Goal: Task Accomplishment & Management: Complete application form

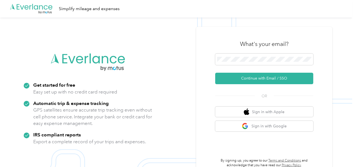
click at [246, 82] on button "Continue with Email / SSO" at bounding box center [264, 78] width 98 height 11
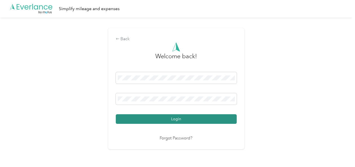
drag, startPoint x: 172, startPoint y: 118, endPoint x: 306, endPoint y: 97, distance: 136.0
click at [172, 118] on button "Login" at bounding box center [176, 119] width 121 height 10
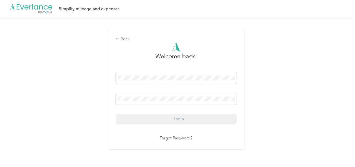
click at [308, 96] on div "Back Welcome back! Login Forgot Password?" at bounding box center [176, 90] width 353 height 147
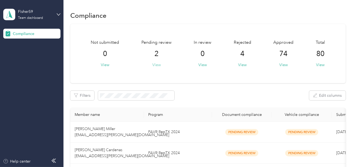
click at [154, 65] on button "View" at bounding box center [156, 65] width 8 height 6
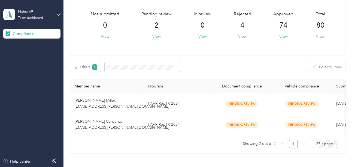
scroll to position [74, 0]
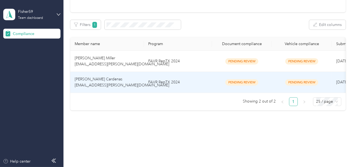
click at [194, 84] on td "FAVR RepTX 2024" at bounding box center [178, 82] width 68 height 21
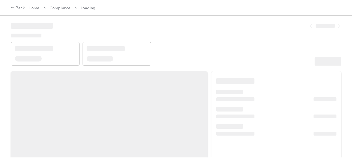
click at [230, 55] on header at bounding box center [176, 42] width 331 height 46
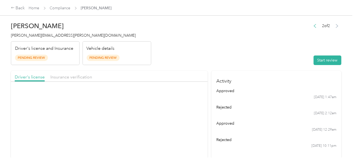
click at [275, 52] on header "[PERSON_NAME] Cardenas [EMAIL_ADDRESS][PERSON_NAME][DOMAIN_NAME] Driver's licen…" at bounding box center [176, 42] width 331 height 46
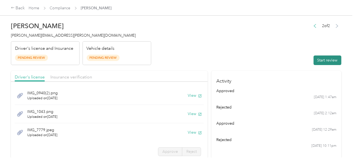
click at [321, 59] on button "Start review" at bounding box center [328, 60] width 28 height 10
click at [241, 45] on header "[PERSON_NAME] Cardenas [EMAIL_ADDRESS][PERSON_NAME][DOMAIN_NAME] Driver's licen…" at bounding box center [176, 42] width 331 height 46
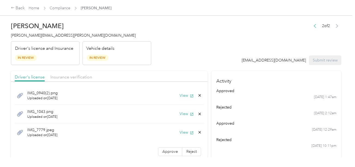
drag, startPoint x: 181, startPoint y: 98, endPoint x: 141, endPoint y: 50, distance: 61.9
click at [181, 98] on div "IMG_0940(2).png Uploaded on [DATE] View" at bounding box center [109, 95] width 189 height 19
click at [180, 92] on div "IMG_0940(2).png Uploaded on [DATE] View" at bounding box center [109, 95] width 189 height 19
click at [180, 93] on button "View" at bounding box center [187, 95] width 14 height 6
click at [180, 115] on button "View" at bounding box center [187, 114] width 14 height 6
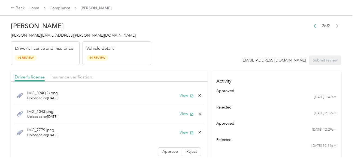
drag, startPoint x: 62, startPoint y: 76, endPoint x: 132, endPoint y: 64, distance: 71.0
click at [65, 76] on span "Insurance verification" at bounding box center [71, 76] width 42 height 5
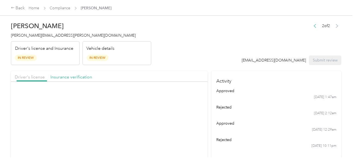
click at [174, 56] on header "[PERSON_NAME] Cardenas [EMAIL_ADDRESS][PERSON_NAME][DOMAIN_NAME] Driver's licen…" at bounding box center [176, 42] width 331 height 46
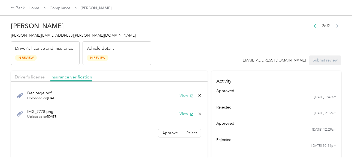
click at [181, 96] on button "View" at bounding box center [187, 95] width 14 height 6
drag, startPoint x: 33, startPoint y: 75, endPoint x: 179, endPoint y: 61, distance: 147.0
click at [34, 75] on span "Driver's license" at bounding box center [30, 76] width 30 height 5
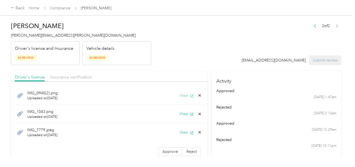
click at [183, 94] on button "View" at bounding box center [187, 95] width 14 height 6
click at [182, 115] on button "View" at bounding box center [187, 114] width 14 height 6
click at [198, 112] on icon at bounding box center [200, 114] width 4 height 4
click at [183, 115] on button "Yes" at bounding box center [181, 117] width 11 height 9
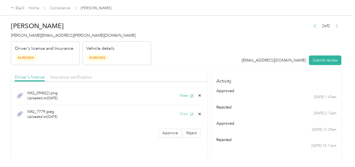
click at [184, 115] on button "View" at bounding box center [187, 114] width 14 height 6
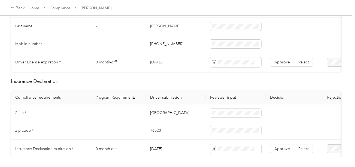
scroll to position [164, 0]
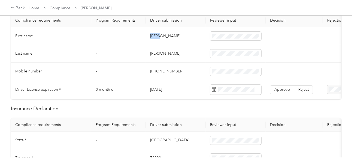
copy td "Danie"
copy td "[PERSON_NAME]"
drag, startPoint x: 149, startPoint y: 35, endPoint x: 209, endPoint y: 35, distance: 60.0
click at [179, 35] on td "[PERSON_NAME]" at bounding box center [176, 36] width 60 height 18
click at [153, 55] on td "[PERSON_NAME]" at bounding box center [176, 54] width 60 height 18
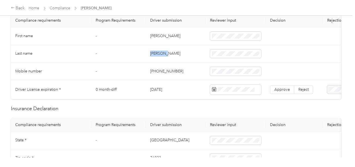
click at [153, 55] on td "[PERSON_NAME]" at bounding box center [176, 54] width 60 height 18
copy td "[PERSON_NAME]"
drag, startPoint x: 200, startPoint y: 68, endPoint x: 205, endPoint y: 72, distance: 5.6
click at [201, 69] on td "[PHONE_NUMBER]" at bounding box center [176, 71] width 60 height 18
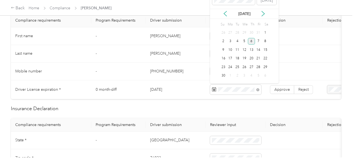
click at [252, 40] on div "6" at bounding box center [251, 41] width 7 height 7
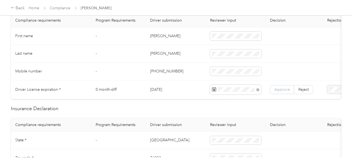
click at [279, 88] on span "Approve" at bounding box center [283, 89] width 16 height 5
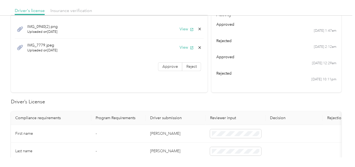
scroll to position [0, 0]
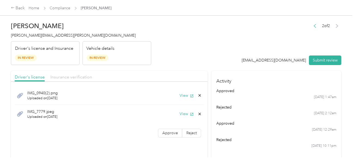
click at [73, 76] on span "Insurance verification" at bounding box center [71, 76] width 42 height 5
click at [183, 95] on button "View" at bounding box center [187, 95] width 14 height 6
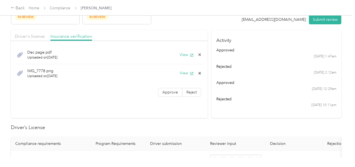
scroll to position [191, 0]
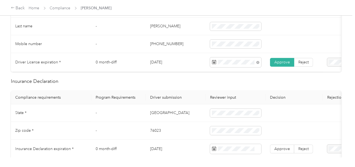
click at [153, 115] on td "[GEOGRAPHIC_DATA]" at bounding box center [176, 113] width 60 height 18
copy td "[GEOGRAPHIC_DATA]"
click at [153, 115] on td "[GEOGRAPHIC_DATA]" at bounding box center [176, 113] width 60 height 18
drag, startPoint x: 137, startPoint y: 138, endPoint x: 148, endPoint y: 137, distance: 10.4
click at [137, 138] on td "-" at bounding box center [118, 131] width 55 height 18
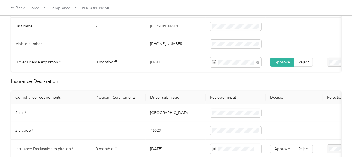
click at [149, 137] on td "76023" at bounding box center [176, 131] width 60 height 18
copy td "76023"
click at [212, 135] on span at bounding box center [235, 130] width 51 height 9
click at [201, 133] on tr "Zip code * - 76023" at bounding box center [203, 131] width 384 height 18
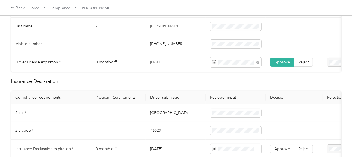
click at [191, 135] on td "76023" at bounding box center [176, 131] width 60 height 18
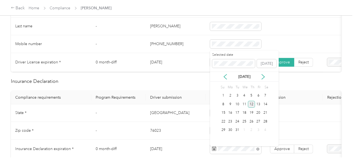
drag, startPoint x: 251, startPoint y: 102, endPoint x: 253, endPoint y: 106, distance: 5.0
click at [251, 102] on div "12" at bounding box center [251, 104] width 7 height 7
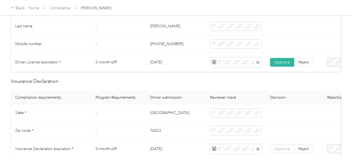
click at [284, 151] on span "Approve" at bounding box center [283, 148] width 16 height 5
click at [291, 119] on td at bounding box center [294, 113] width 57 height 18
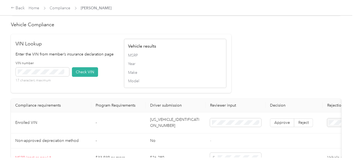
scroll to position [491, 0]
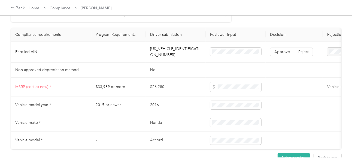
click at [161, 57] on td "[US_VEHICLE_IDENTIFICATION_NUMBER]" at bounding box center [176, 51] width 60 height 21
copy td "[US_VEHICLE_IDENTIFICATION_NUMBER]"
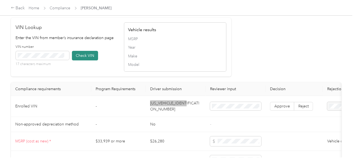
scroll to position [436, 0]
drag, startPoint x: 88, startPoint y: 62, endPoint x: 211, endPoint y: 74, distance: 123.8
click at [88, 61] on button "Check VIN" at bounding box center [85, 56] width 26 height 10
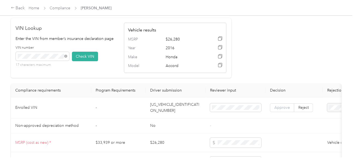
click at [279, 110] on span "Approve" at bounding box center [283, 107] width 16 height 5
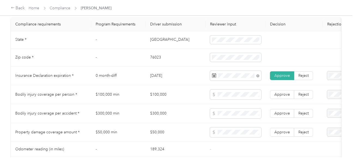
scroll to position [273, 0]
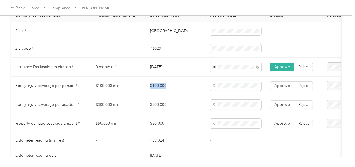
copy td "$100,000"
drag, startPoint x: 146, startPoint y: 92, endPoint x: 210, endPoint y: 90, distance: 63.8
click at [183, 90] on td "$100,000" at bounding box center [176, 85] width 60 height 19
copy td "$300,000"
drag, startPoint x: 146, startPoint y: 107, endPoint x: 184, endPoint y: 107, distance: 38.7
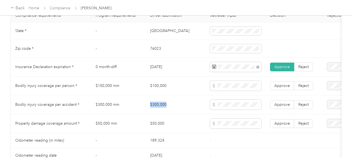
click at [184, 107] on td "$300,000" at bounding box center [176, 104] width 60 height 19
copy tr "$50,000"
drag, startPoint x: 146, startPoint y: 123, endPoint x: 175, endPoint y: 125, distance: 29.5
click at [175, 125] on tr "Property damage coverage amount * $50,000 min $50,000 Approve Reject" at bounding box center [203, 123] width 384 height 19
click at [203, 88] on tr "Bodily injury coverage per person * $100,000 min $100,000 Approve Reject" at bounding box center [203, 85] width 384 height 19
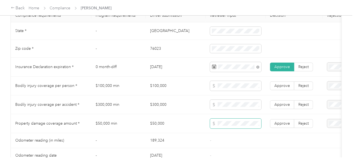
click at [225, 128] on span at bounding box center [235, 123] width 51 height 10
click at [278, 123] on span "Approve" at bounding box center [283, 123] width 16 height 5
click at [284, 101] on td "Approve Reject" at bounding box center [294, 104] width 57 height 19
click at [281, 85] on label "Approve" at bounding box center [282, 85] width 24 height 9
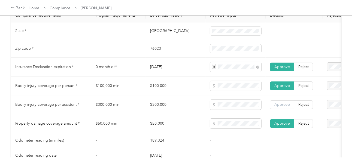
click at [283, 107] on span "Approve" at bounding box center [283, 104] width 16 height 5
click at [208, 87] on td at bounding box center [236, 85] width 60 height 19
click at [227, 128] on span at bounding box center [235, 123] width 51 height 10
click at [177, 125] on td "$50,000" at bounding box center [176, 123] width 60 height 19
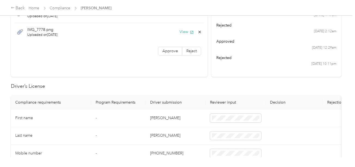
scroll to position [0, 0]
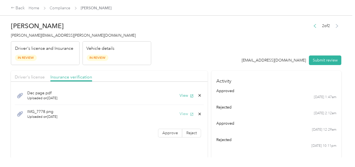
click at [186, 112] on button "View" at bounding box center [187, 114] width 14 height 6
click at [199, 113] on icon at bounding box center [200, 113] width 2 height 2
click at [187, 115] on button "Yes" at bounding box center [185, 117] width 11 height 9
click at [176, 118] on label "Approve" at bounding box center [170, 114] width 24 height 9
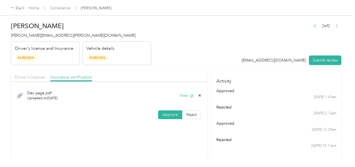
click at [217, 134] on ul "approved [DATE] 1:47am rejected [DATE] 2:12am approved [DATE] 12:29am rejected …" at bounding box center [277, 118] width 121 height 60
click at [31, 78] on span "Driver's license" at bounding box center [30, 76] width 30 height 5
click at [201, 47] on header "[PERSON_NAME] Cardenas [EMAIL_ADDRESS][PERSON_NAME][DOMAIN_NAME] Driver's licen…" at bounding box center [176, 42] width 331 height 46
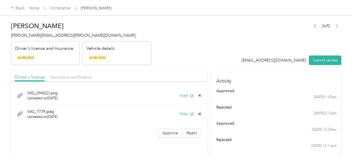
drag, startPoint x: 171, startPoint y: 131, endPoint x: 177, endPoint y: 122, distance: 11.2
click at [172, 131] on span "Approve" at bounding box center [171, 132] width 16 height 5
click at [186, 110] on div "IMG_7779.jpeg Uploaded on [DATE] View" at bounding box center [109, 114] width 189 height 18
click at [185, 111] on button "View" at bounding box center [187, 114] width 14 height 6
click at [182, 92] on div "IMG_0940(2).png Uploaded on [DATE] View" at bounding box center [109, 95] width 189 height 19
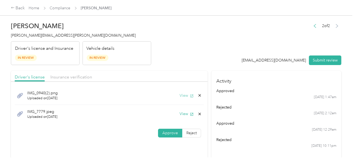
click at [183, 94] on button "View" at bounding box center [187, 95] width 14 height 6
click at [199, 96] on icon at bounding box center [200, 95] width 4 height 4
click at [186, 100] on button "Yes" at bounding box center [185, 99] width 11 height 9
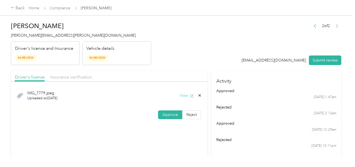
click at [185, 93] on button "View" at bounding box center [187, 95] width 14 height 6
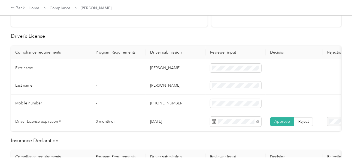
scroll to position [27, 0]
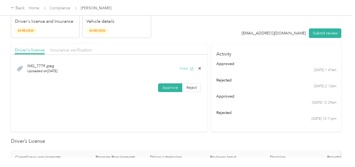
click at [182, 68] on button "View" at bounding box center [187, 68] width 14 height 6
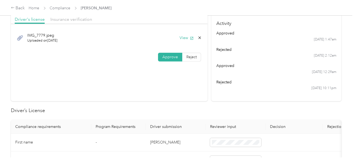
scroll to position [0, 0]
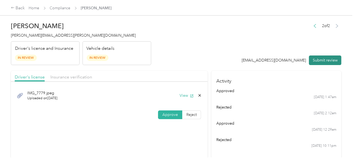
click at [324, 57] on button "Submit review" at bounding box center [325, 60] width 32 height 10
click at [47, 32] on h4 "[PERSON_NAME][EMAIL_ADDRESS][PERSON_NAME][DOMAIN_NAME]" at bounding box center [81, 35] width 140 height 6
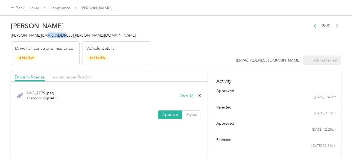
click at [47, 32] on h4 "[PERSON_NAME][EMAIL_ADDRESS][PERSON_NAME][DOMAIN_NAME]" at bounding box center [81, 35] width 140 height 6
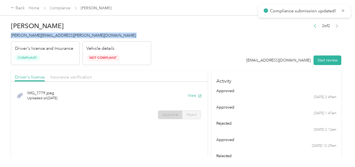
copy span "[PERSON_NAME][EMAIL_ADDRESS][PERSON_NAME][DOMAIN_NAME]"
click at [64, 7] on link "Compliance" at bounding box center [60, 8] width 21 height 5
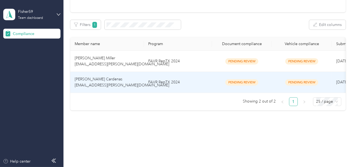
scroll to position [53, 0]
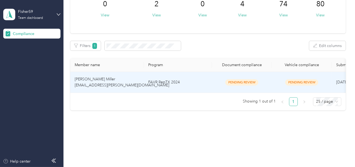
click at [182, 74] on td "FAVR RepTX 2024" at bounding box center [178, 82] width 68 height 21
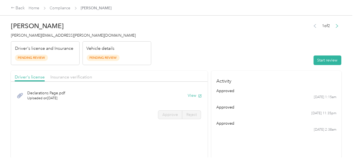
click at [236, 48] on header "[PERSON_NAME] Miller [EMAIL_ADDRESS][PERSON_NAME][DOMAIN_NAME] Driver's license…" at bounding box center [176, 42] width 331 height 46
click at [326, 64] on button "Start review" at bounding box center [328, 60] width 28 height 10
click at [263, 56] on header "[PERSON_NAME] Miller [EMAIL_ADDRESS][PERSON_NAME][DOMAIN_NAME] Driver's license…" at bounding box center [176, 42] width 331 height 46
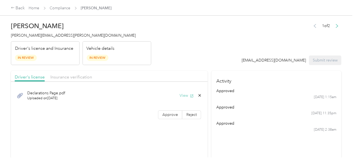
click at [182, 95] on button "View" at bounding box center [187, 95] width 14 height 6
click at [176, 112] on span "Approve" at bounding box center [171, 114] width 16 height 5
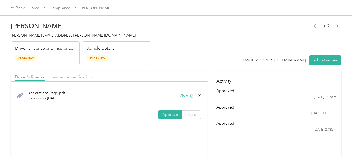
click at [174, 112] on span "Approve" at bounding box center [171, 114] width 16 height 5
drag, startPoint x: 74, startPoint y: 73, endPoint x: 97, endPoint y: 77, distance: 23.4
click at [74, 73] on div "Driver's license Insurance verification" at bounding box center [109, 76] width 197 height 11
drag, startPoint x: 80, startPoint y: 77, endPoint x: 179, endPoint y: 61, distance: 99.5
click at [82, 77] on span "Insurance verification" at bounding box center [71, 76] width 42 height 5
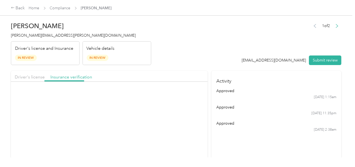
drag, startPoint x: 181, startPoint y: 62, endPoint x: 187, endPoint y: 76, distance: 15.9
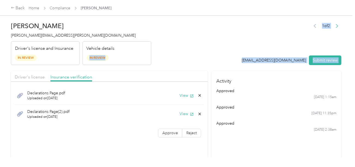
click at [184, 96] on button "View" at bounding box center [187, 95] width 14 height 6
click at [183, 111] on button "View" at bounding box center [187, 114] width 14 height 6
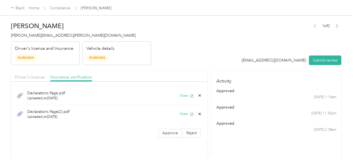
click at [198, 114] on icon at bounding box center [200, 114] width 4 height 4
drag, startPoint x: 195, startPoint y: 115, endPoint x: 128, endPoint y: 104, distance: 68.3
click at [186, 116] on button "Yes" at bounding box center [185, 117] width 11 height 9
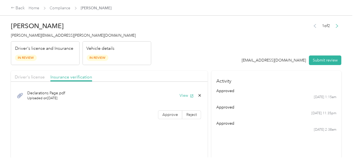
drag, startPoint x: 28, startPoint y: 75, endPoint x: 85, endPoint y: 68, distance: 58.2
click at [34, 73] on div "Driver's license Insurance verification" at bounding box center [109, 76] width 197 height 11
drag, startPoint x: 44, startPoint y: 79, endPoint x: 59, endPoint y: 74, distance: 15.5
click at [46, 78] on div "Driver's license Insurance verification" at bounding box center [109, 76] width 197 height 11
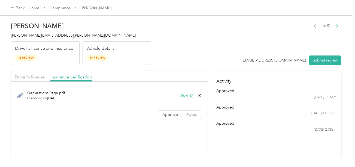
click at [145, 59] on div "Vehicle details In Review" at bounding box center [117, 53] width 69 height 24
click at [38, 79] on span "Driver's license" at bounding box center [30, 76] width 30 height 5
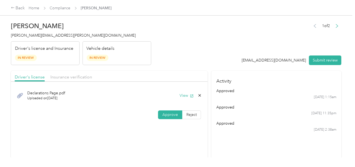
drag, startPoint x: 200, startPoint y: 94, endPoint x: 197, endPoint y: 95, distance: 3.2
click at [200, 94] on icon at bounding box center [200, 95] width 4 height 4
drag, startPoint x: 197, startPoint y: 95, endPoint x: 176, endPoint y: 97, distance: 21.0
click at [186, 98] on button "Yes" at bounding box center [185, 99] width 11 height 9
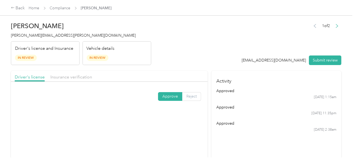
click at [194, 96] on span "Reject" at bounding box center [192, 96] width 10 height 5
drag, startPoint x: 135, startPoint y: 71, endPoint x: 173, endPoint y: 61, distance: 39.4
click at [136, 70] on div "No Driver's License Upload" at bounding box center [130, 64] width 40 height 11
click at [173, 61] on header "[PERSON_NAME] Miller [EMAIL_ADDRESS][PERSON_NAME][DOMAIN_NAME] Driver's license…" at bounding box center [176, 42] width 331 height 46
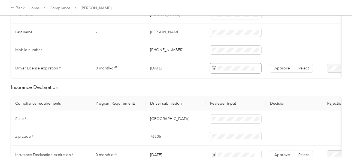
scroll to position [218, 0]
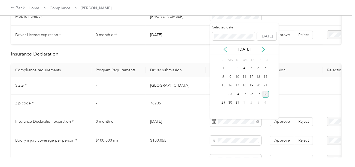
click at [264, 95] on div "28" at bounding box center [265, 94] width 7 height 7
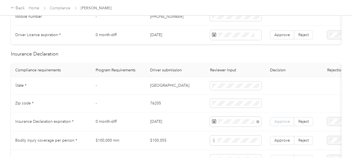
click at [275, 123] on span "Approve" at bounding box center [283, 121] width 16 height 5
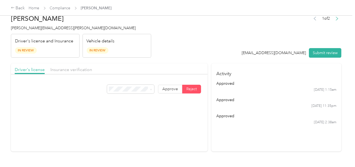
scroll to position [0, 0]
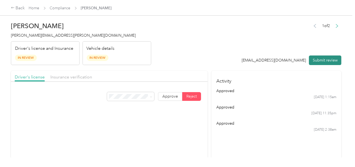
click at [331, 61] on button "Submit review" at bounding box center [325, 60] width 32 height 10
drag, startPoint x: 203, startPoint y: 46, endPoint x: 86, endPoint y: 42, distance: 117.6
click at [202, 46] on header "[PERSON_NAME] Miller [EMAIL_ADDRESS][PERSON_NAME][DOMAIN_NAME] Driver's license…" at bounding box center [176, 42] width 331 height 46
click at [31, 34] on span "[PERSON_NAME][EMAIL_ADDRESS][PERSON_NAME][DOMAIN_NAME]" at bounding box center [73, 35] width 125 height 5
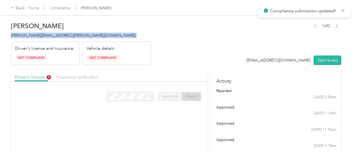
click at [31, 34] on span "[PERSON_NAME][EMAIL_ADDRESS][PERSON_NAME][DOMAIN_NAME]" at bounding box center [73, 35] width 125 height 5
click at [67, 9] on link "Compliance" at bounding box center [60, 8] width 21 height 5
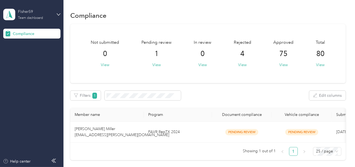
click at [40, 18] on div "Team dashboard" at bounding box center [30, 17] width 25 height 3
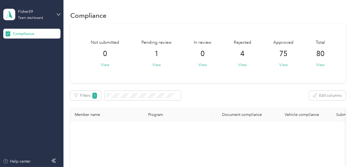
click at [35, 56] on div "Log out" at bounding box center [60, 57] width 107 height 10
